Goal: Transaction & Acquisition: Purchase product/service

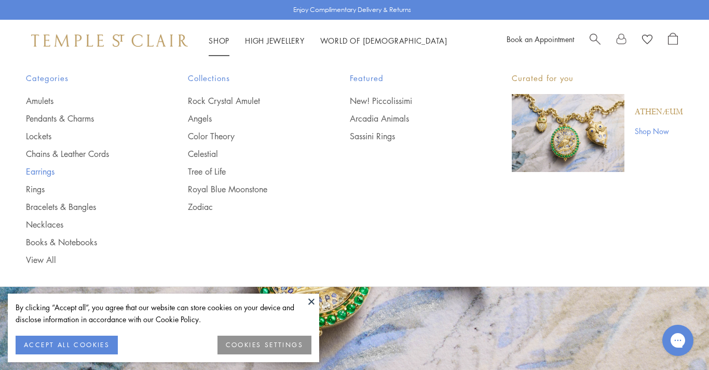
click at [39, 172] on link "Earrings" at bounding box center [86, 171] width 120 height 11
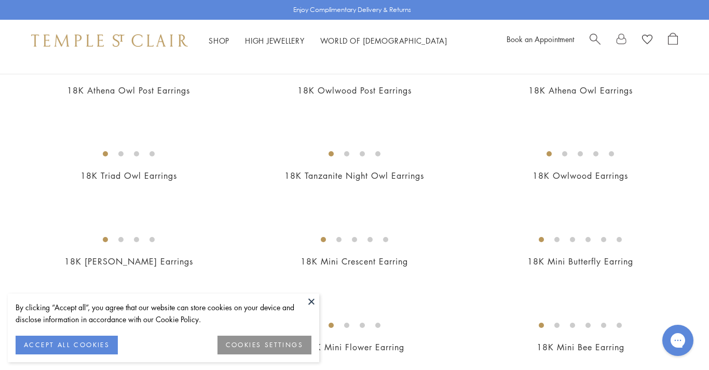
scroll to position [166, 0]
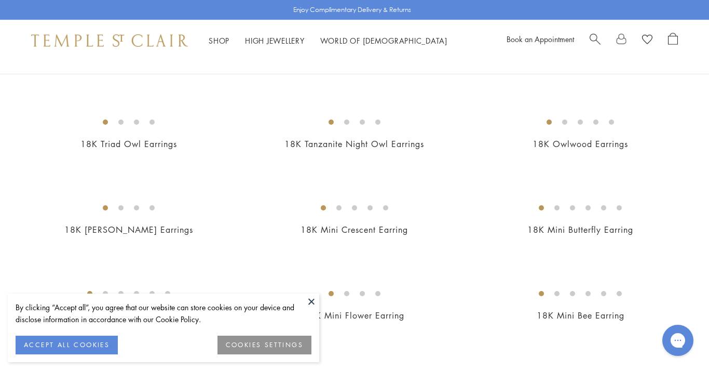
click at [310, 302] on button at bounding box center [312, 301] width 16 height 16
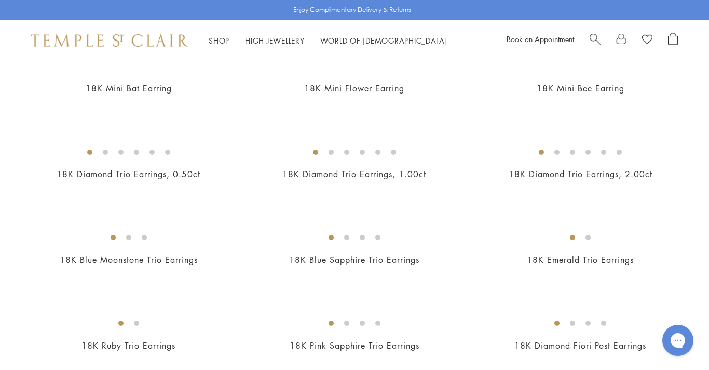
scroll to position [420, 0]
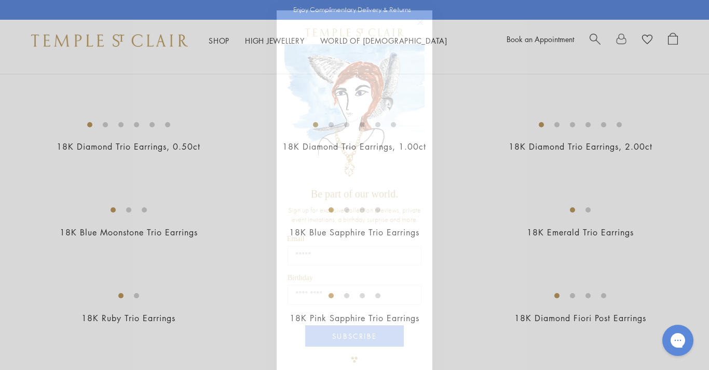
click at [419, 93] on img "POPUP Form" at bounding box center [354, 113] width 140 height 139
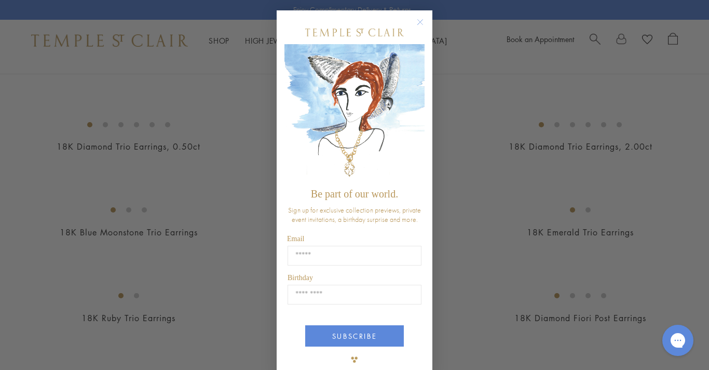
click at [417, 22] on circle "Close dialog" at bounding box center [420, 22] width 12 height 12
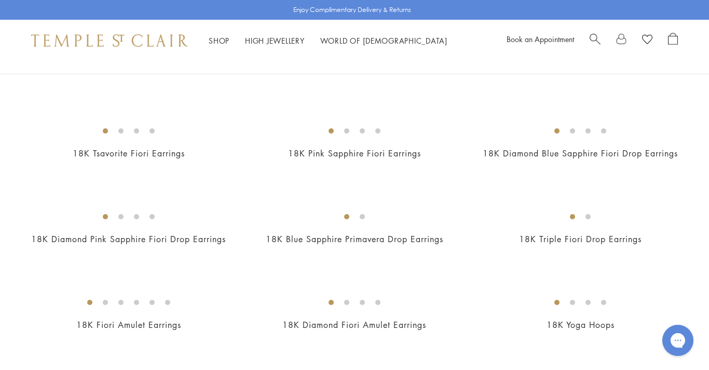
scroll to position [754, 0]
